Goal: Information Seeking & Learning: Learn about a topic

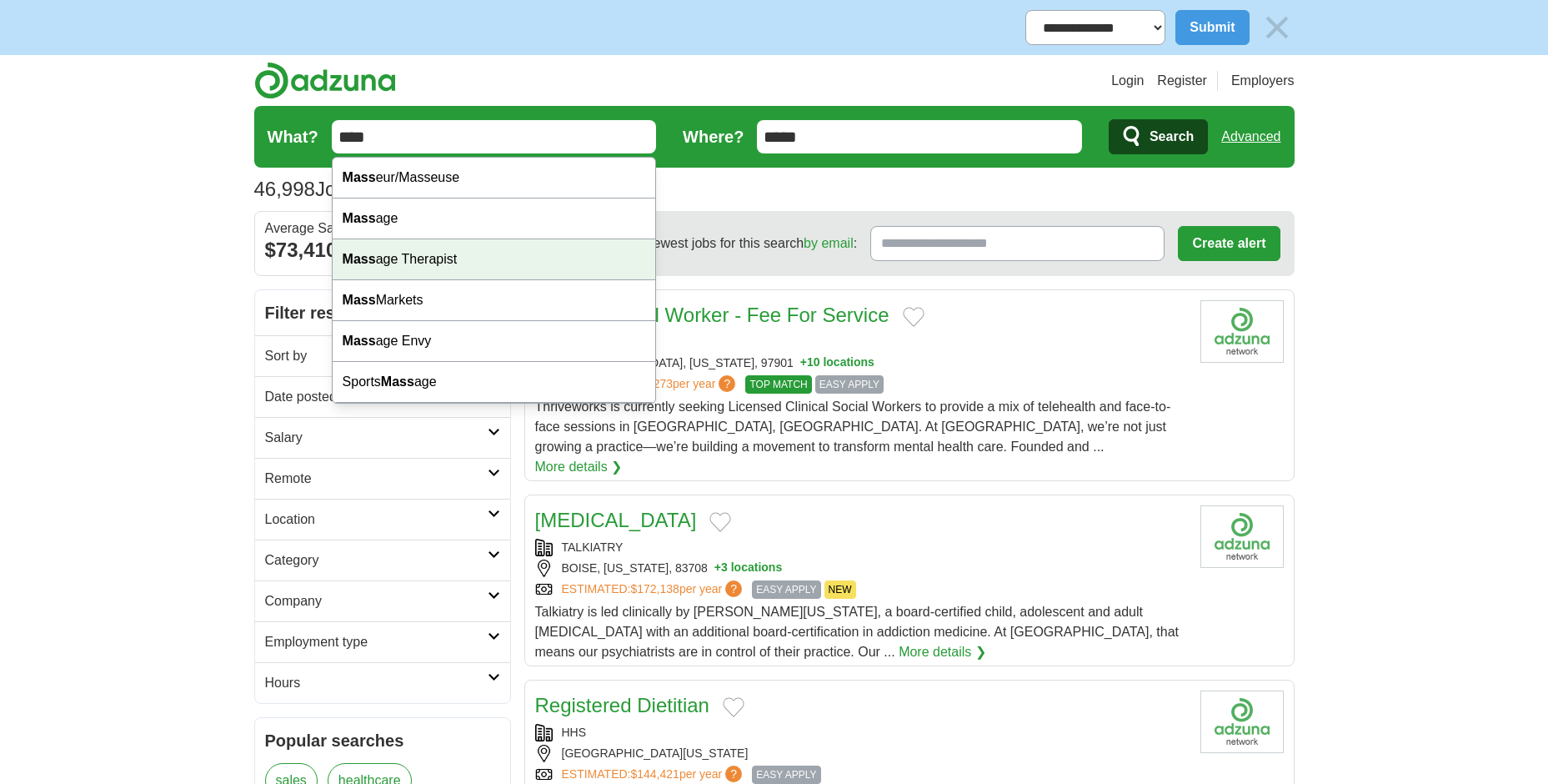
click at [458, 257] on div "Mass age Therapist" at bounding box center [495, 259] width 324 height 40
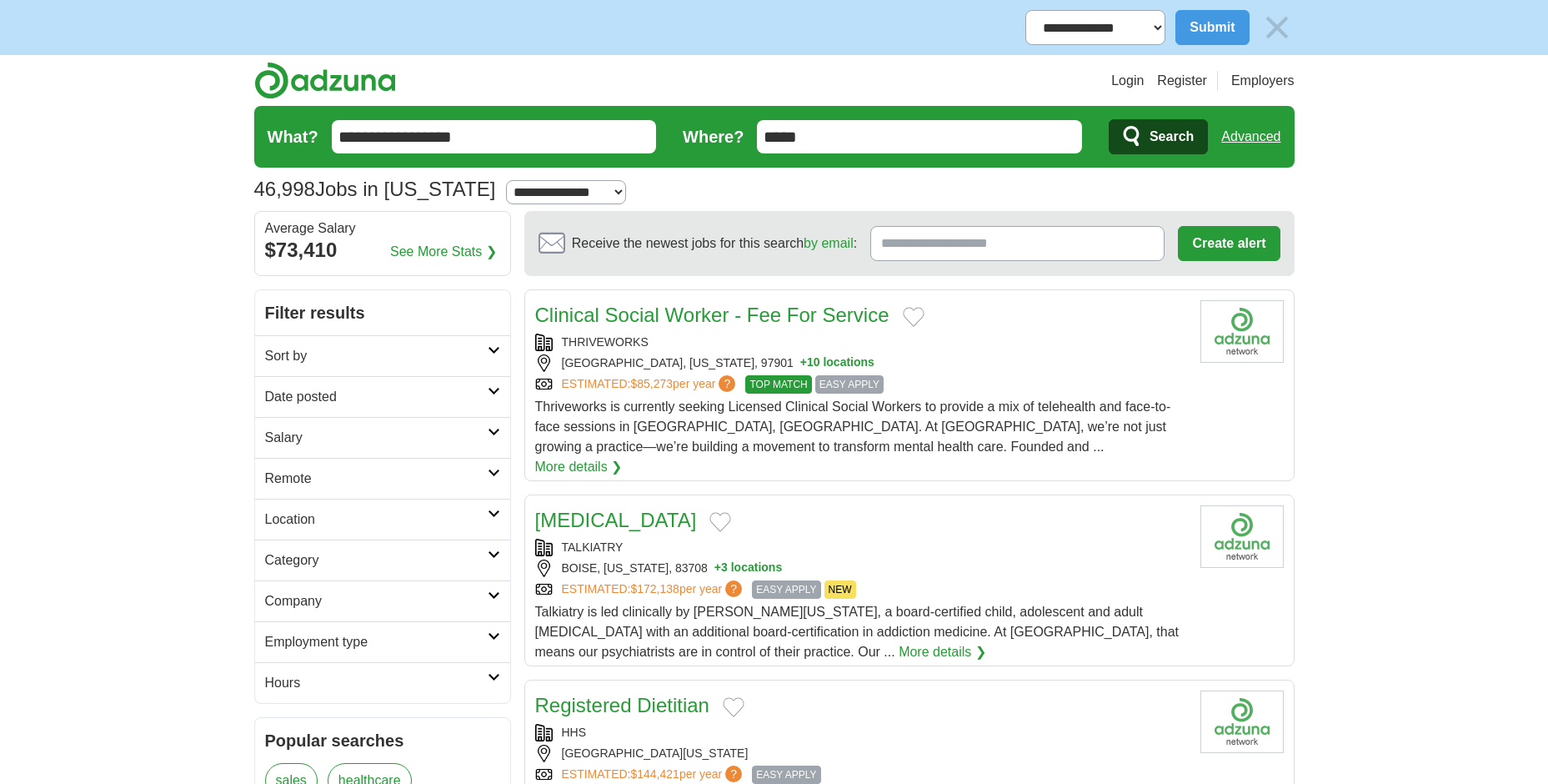
drag, startPoint x: 413, startPoint y: 135, endPoint x: 542, endPoint y: 135, distance: 129.0
click at [542, 135] on input "**********" at bounding box center [495, 137] width 325 height 33
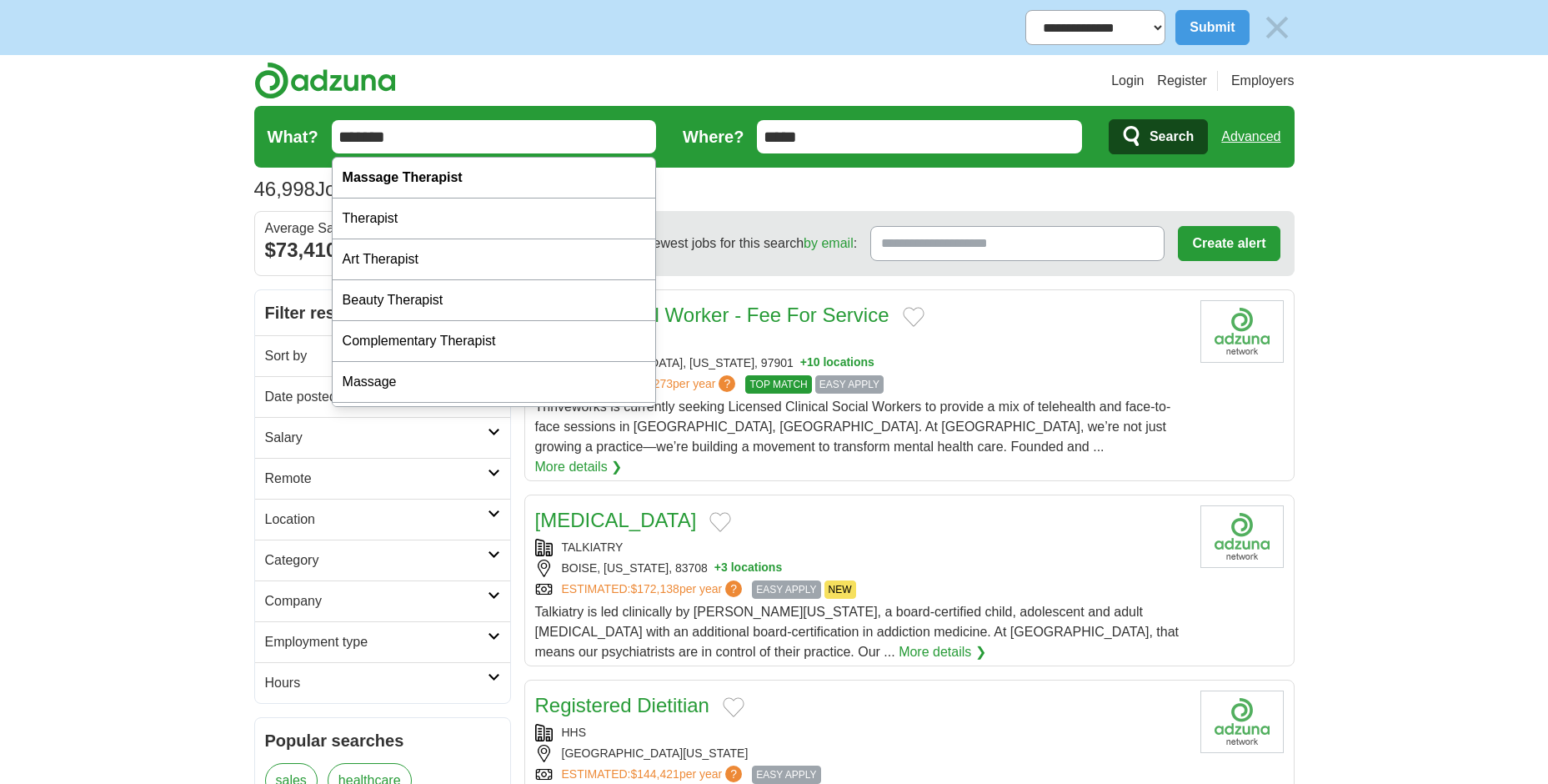
type input "*******"
click at [1109, 119] on button "Search" at bounding box center [1158, 137] width 99 height 35
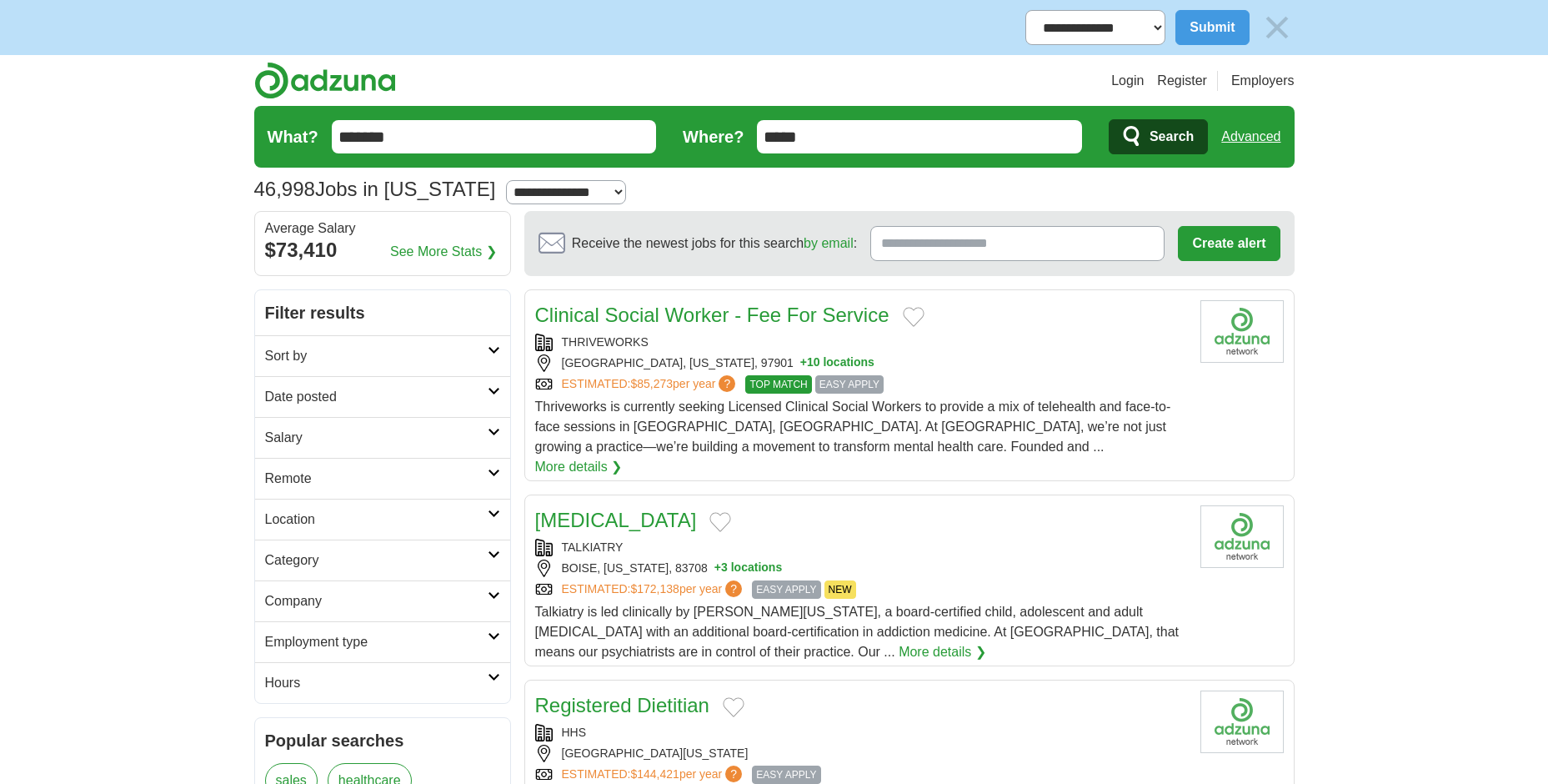
click at [1175, 133] on span "Search" at bounding box center [1172, 137] width 44 height 33
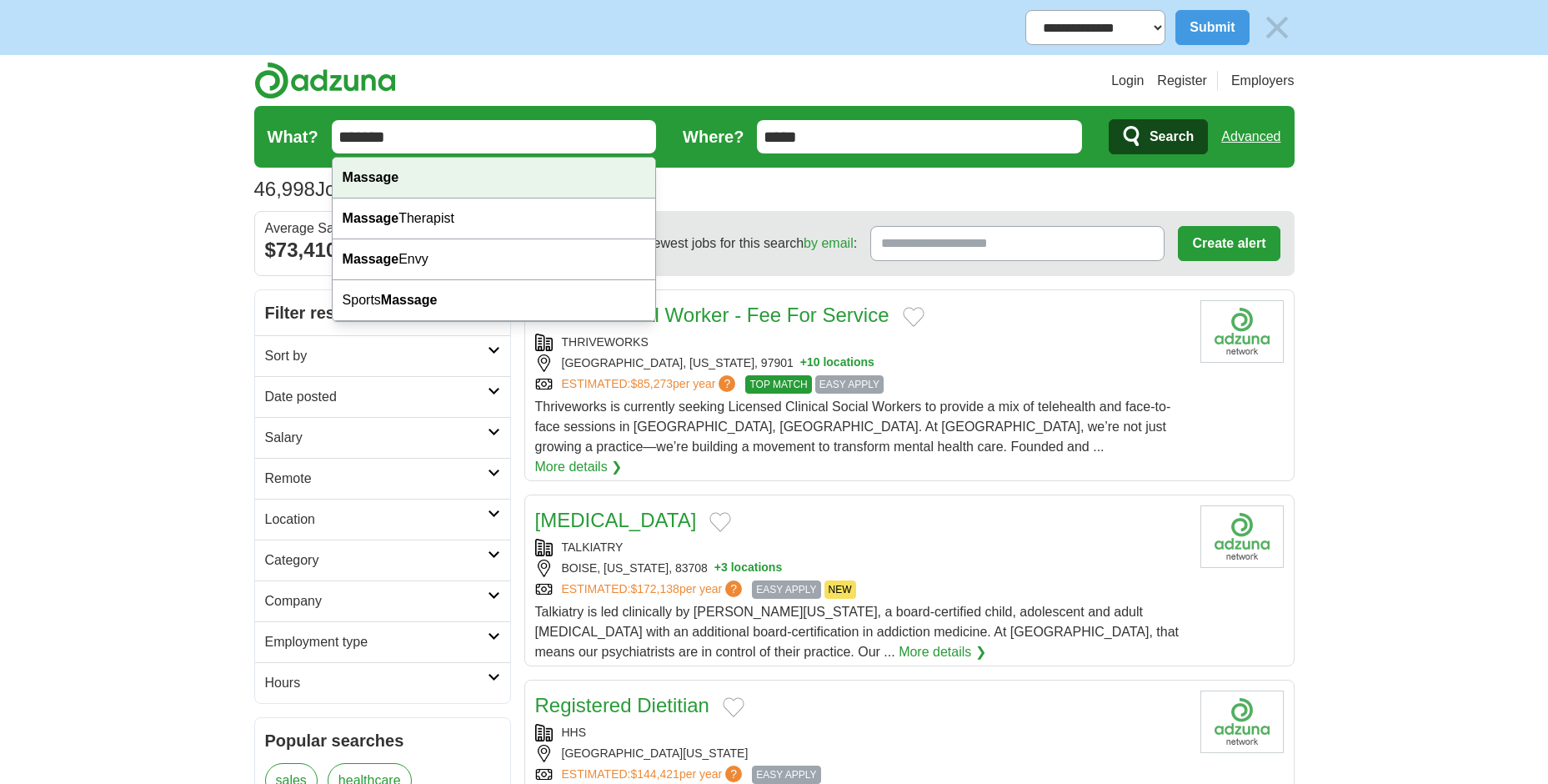
click at [406, 178] on div "Massage" at bounding box center [495, 177] width 324 height 40
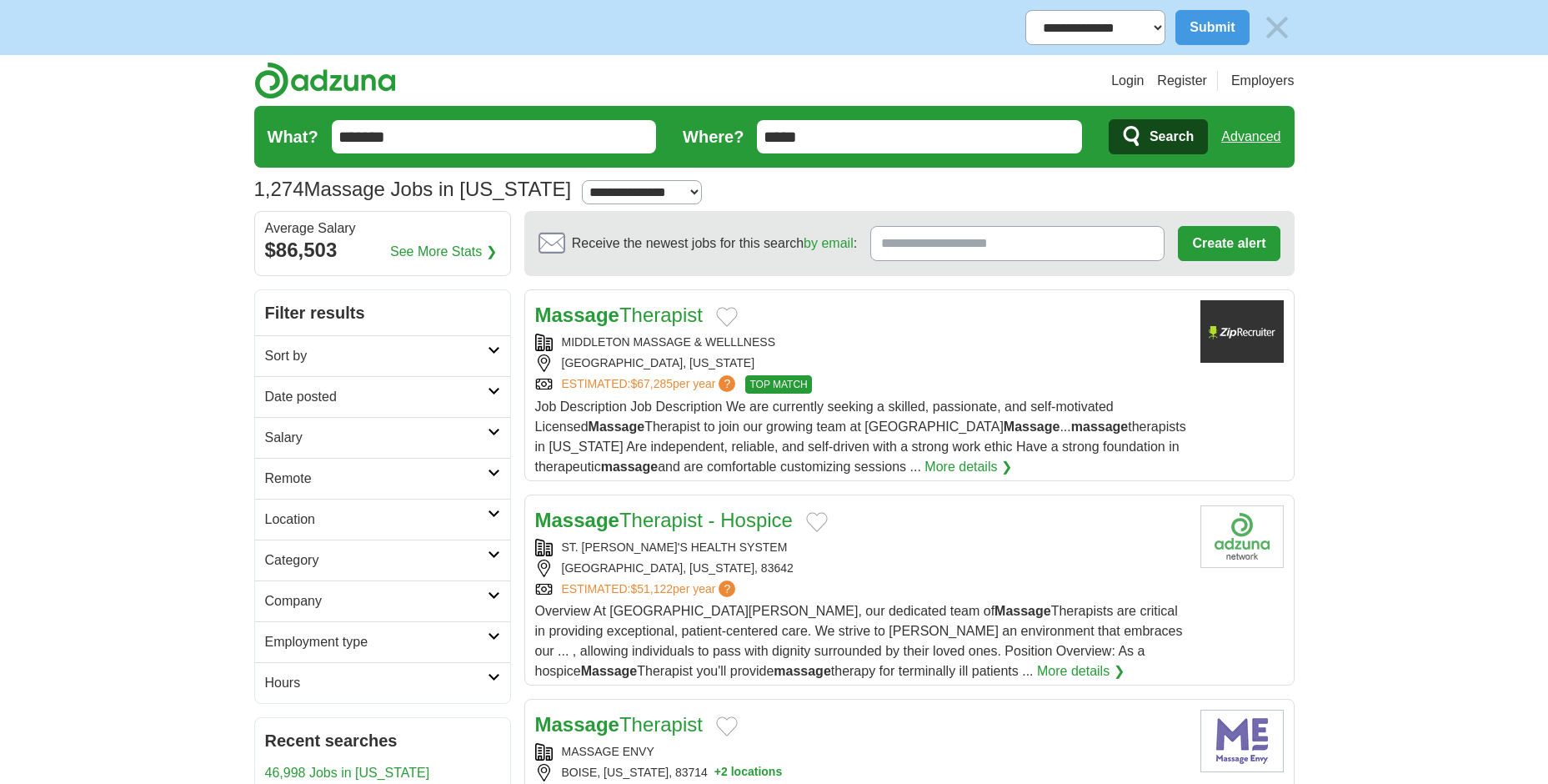
click at [927, 414] on div "Job Description Job Description We are currently seeking a skilled, passionate,…" at bounding box center [860, 437] width 652 height 80
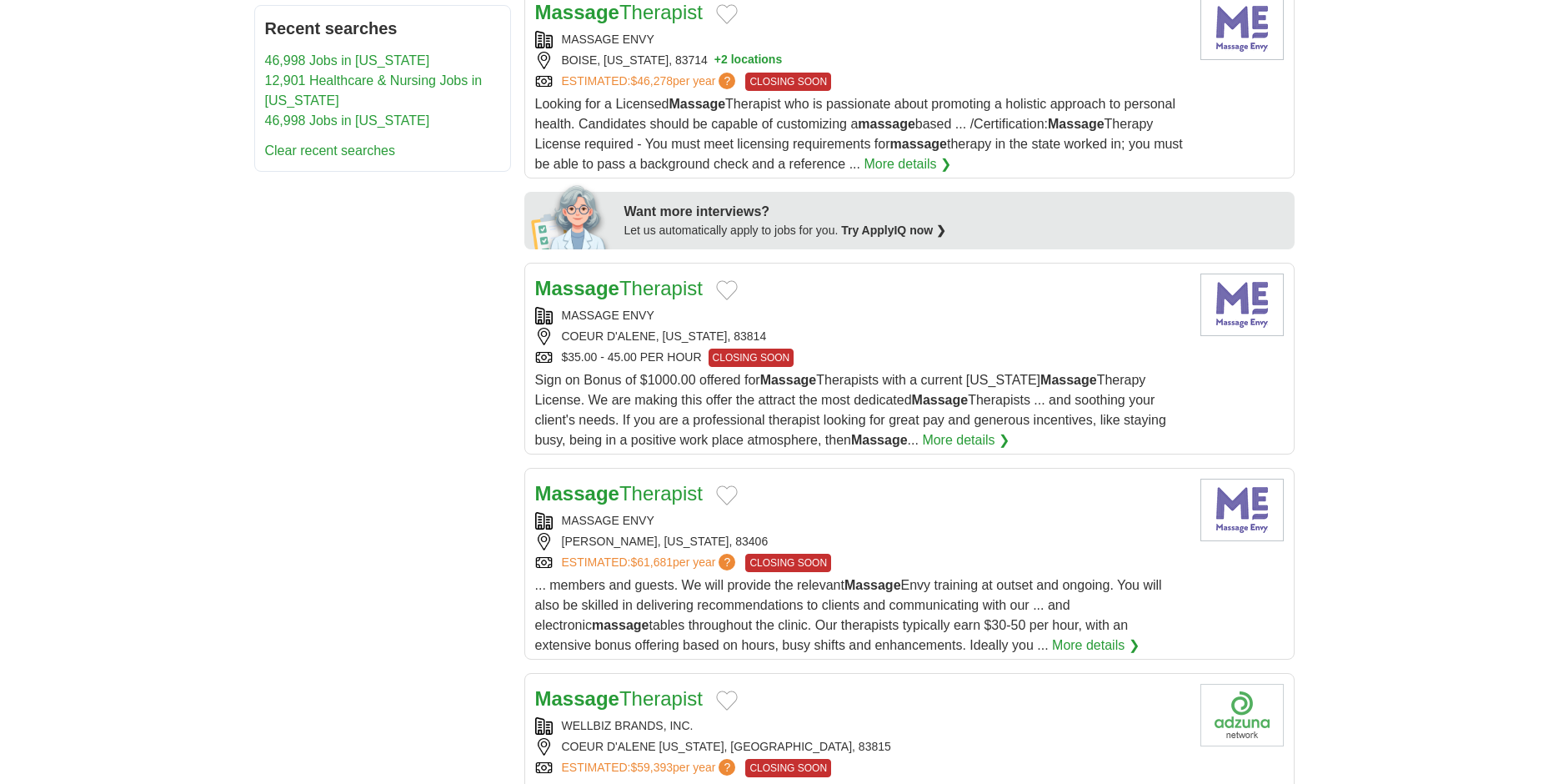
scroll to position [917, 0]
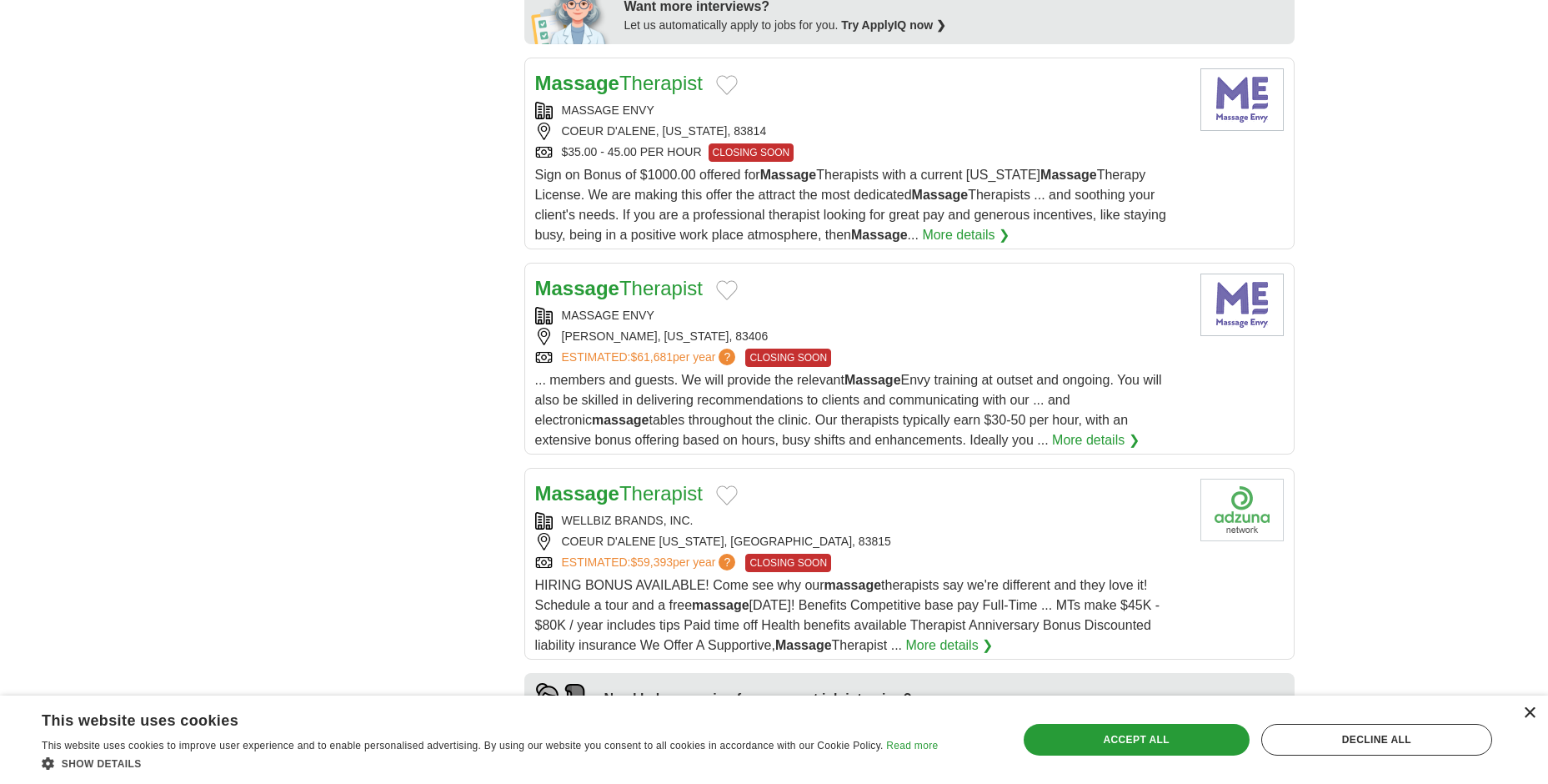
click at [1527, 713] on div "×" at bounding box center [1530, 713] width 13 height 13
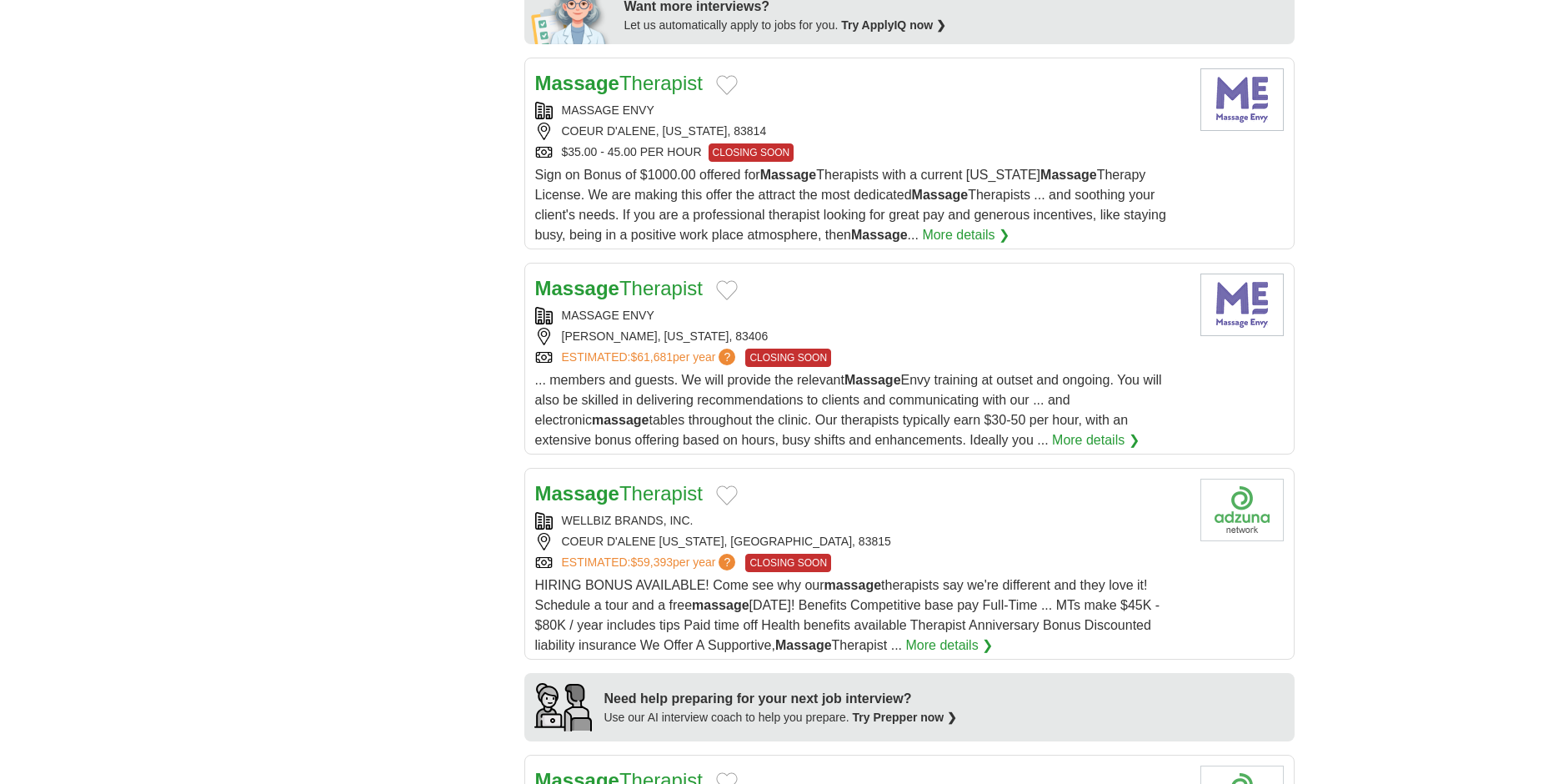
scroll to position [0, 0]
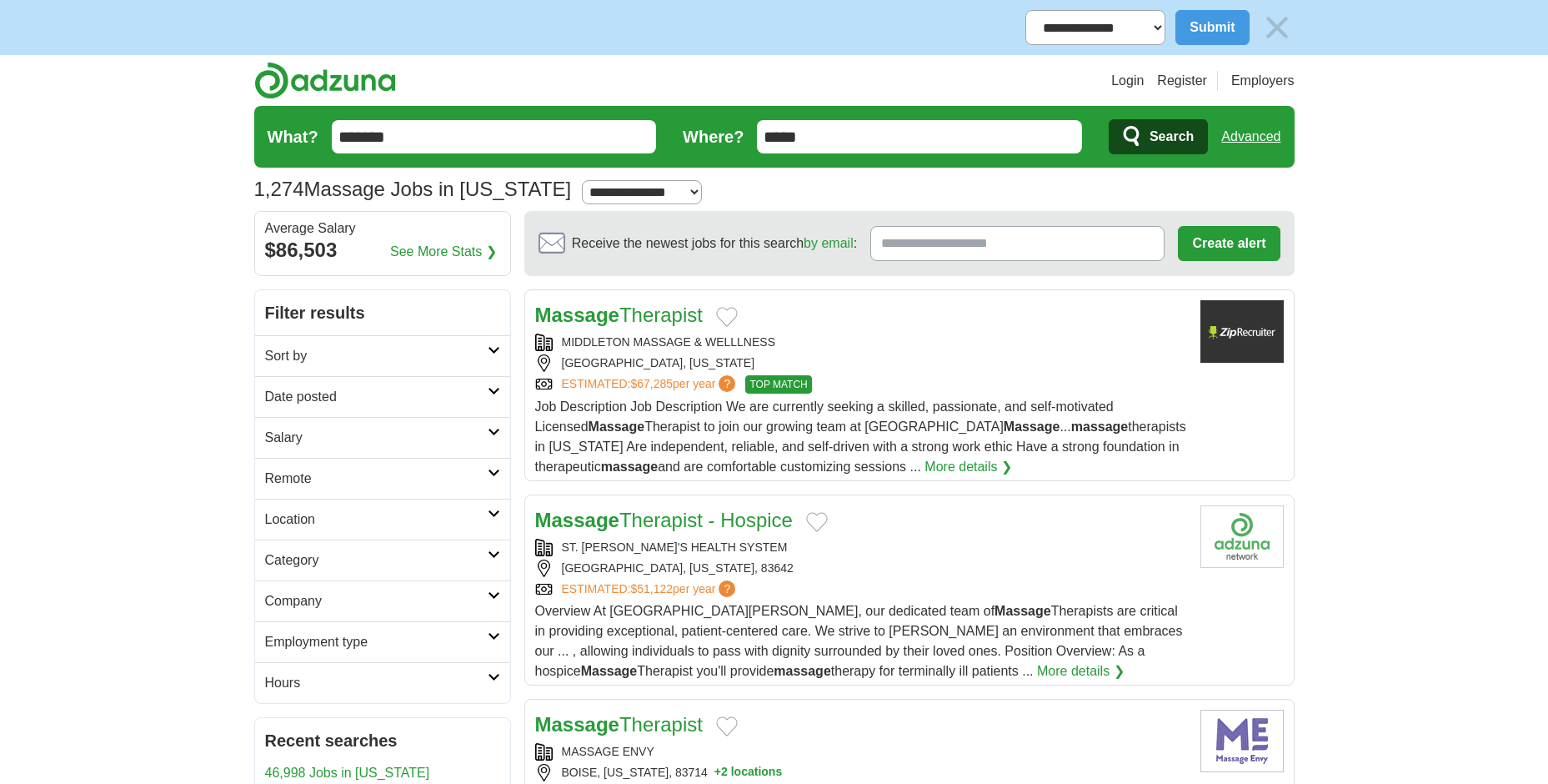
click at [293, 90] on img at bounding box center [325, 80] width 142 height 38
